Goal: Find specific page/section: Find specific page/section

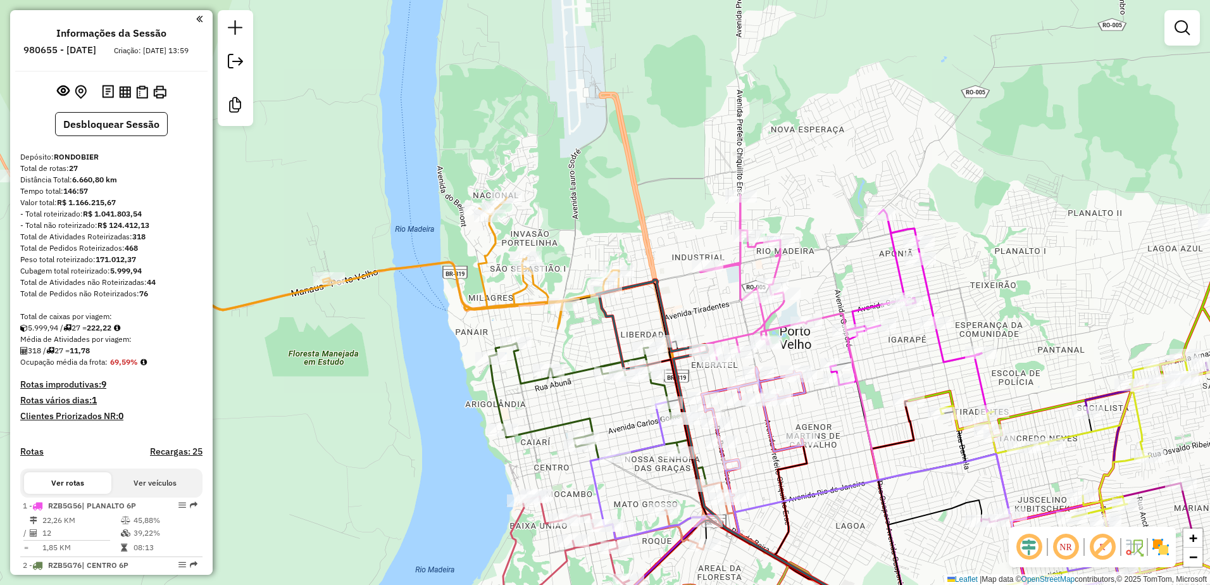
scroll to position [1878, 0]
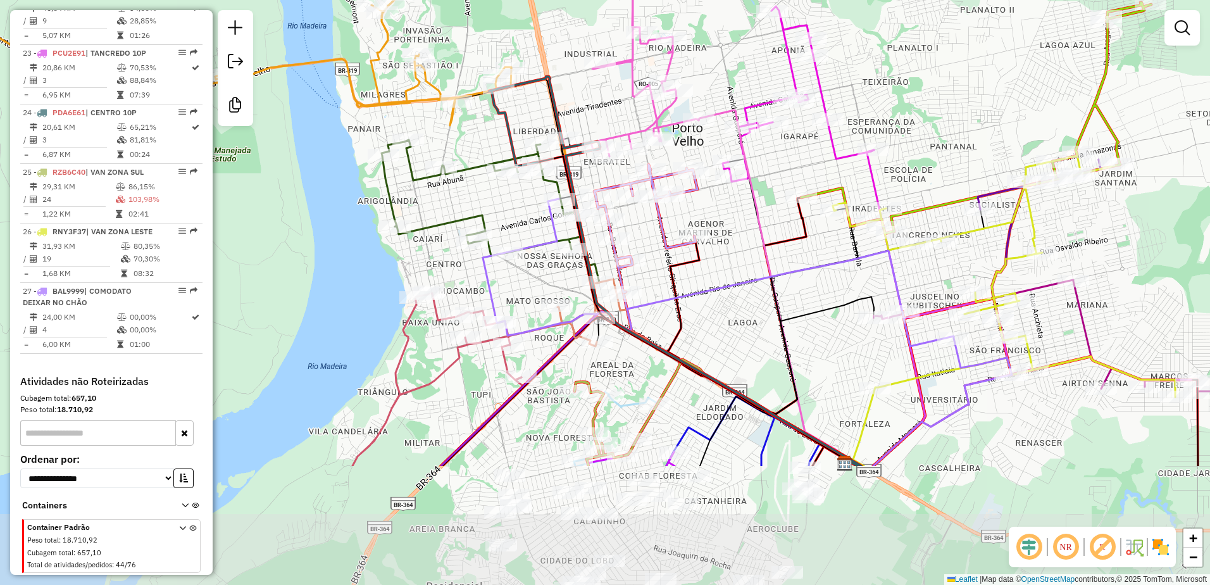
drag, startPoint x: 704, startPoint y: 510, endPoint x: 698, endPoint y: 326, distance: 184.2
click at [698, 327] on div "Janela de atendimento Grade de atendimento Capacidade Transportadoras Veículos …" at bounding box center [605, 292] width 1210 height 585
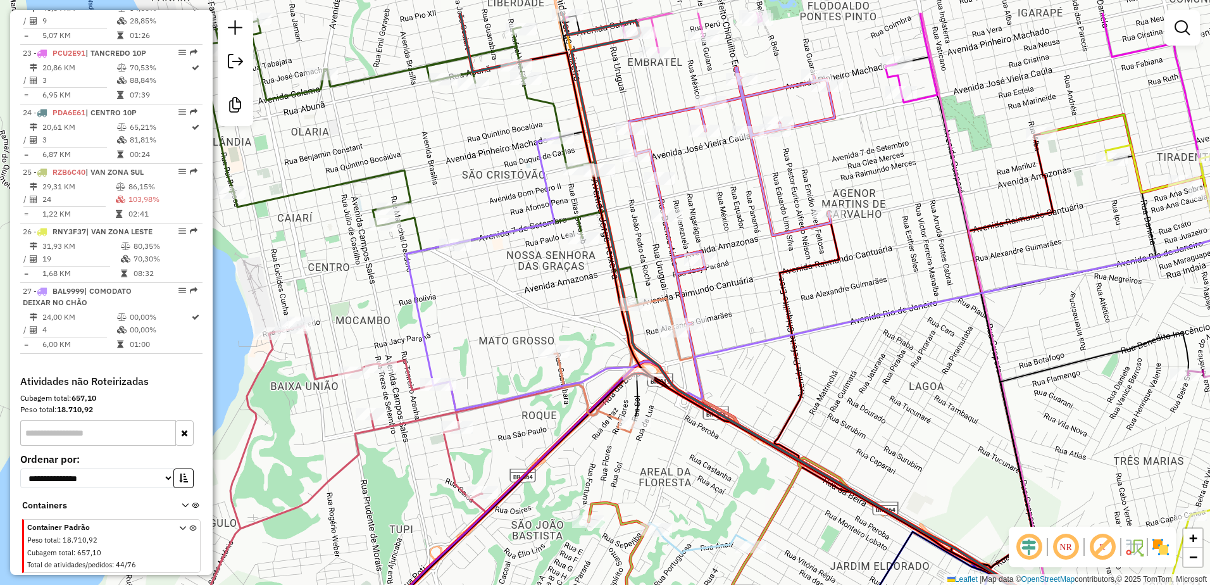
drag, startPoint x: 1019, startPoint y: 254, endPoint x: 960, endPoint y: 325, distance: 91.7
click at [960, 325] on div "Janela de atendimento Grade de atendimento Capacidade Transportadoras Veículos …" at bounding box center [605, 292] width 1210 height 585
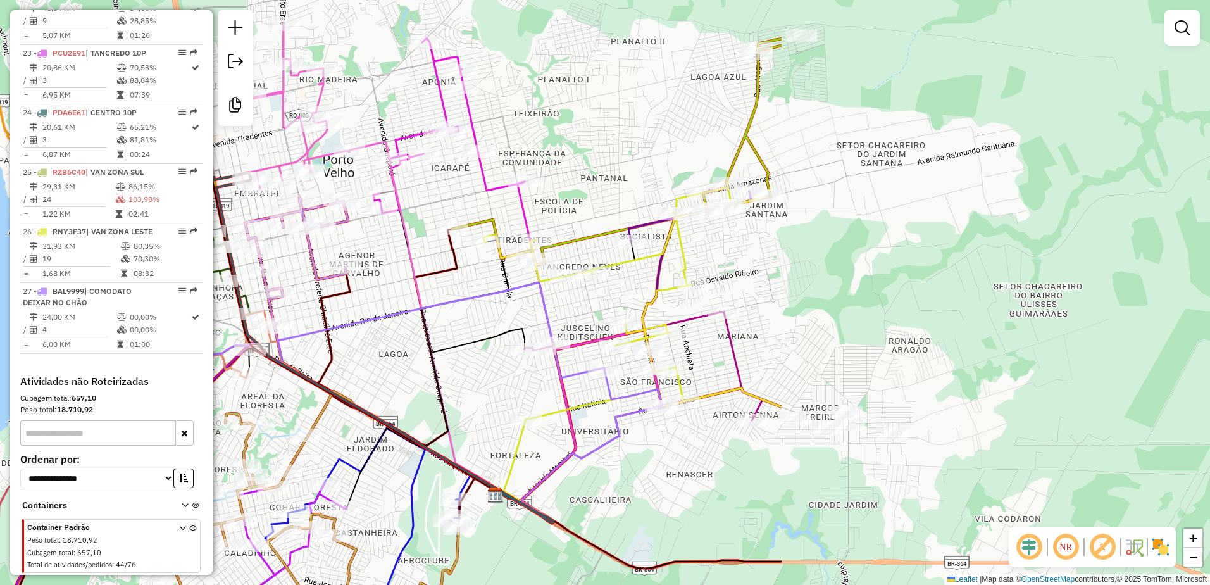
drag, startPoint x: 1004, startPoint y: 358, endPoint x: 455, endPoint y: 359, distance: 549.2
click at [455, 359] on div "Janela de atendimento Grade de atendimento Capacidade Transportadoras Veículos …" at bounding box center [605, 292] width 1210 height 585
